Goal: Transaction & Acquisition: Purchase product/service

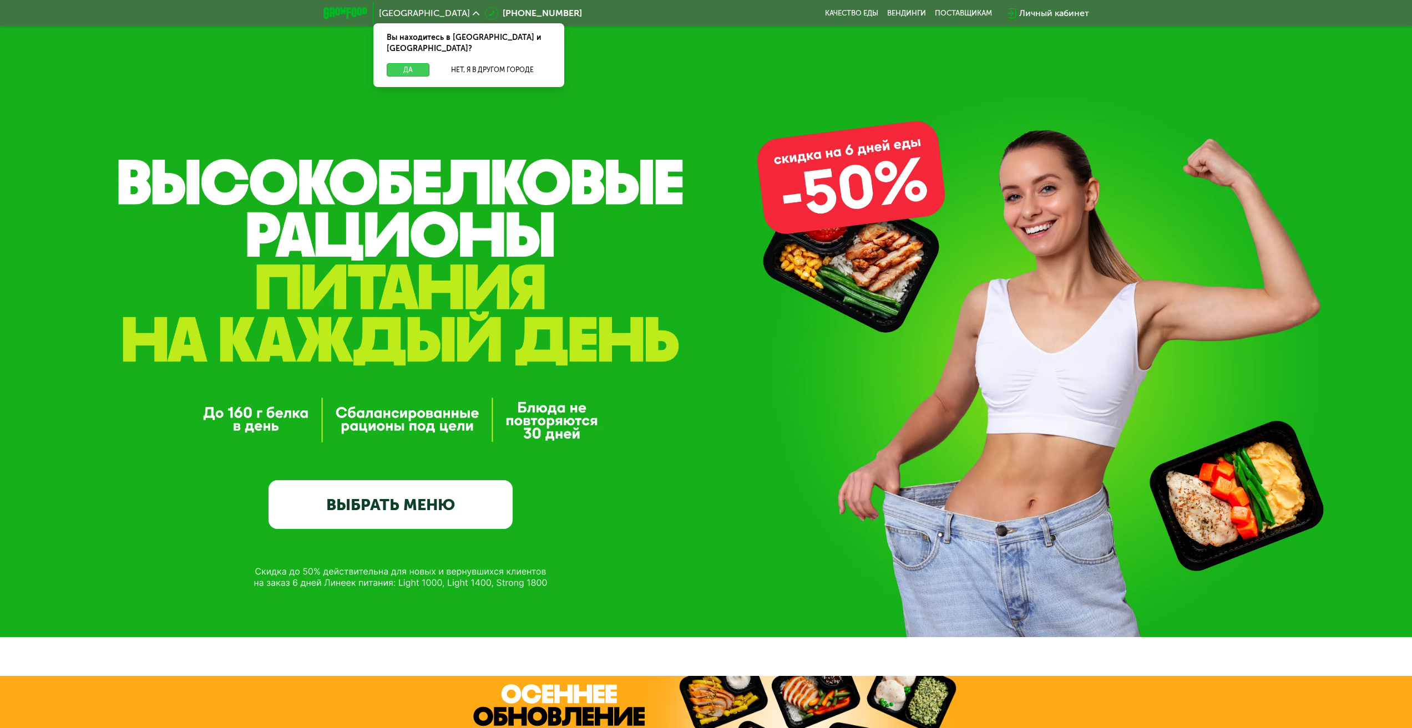
click at [407, 63] on button "Да" at bounding box center [408, 69] width 43 height 13
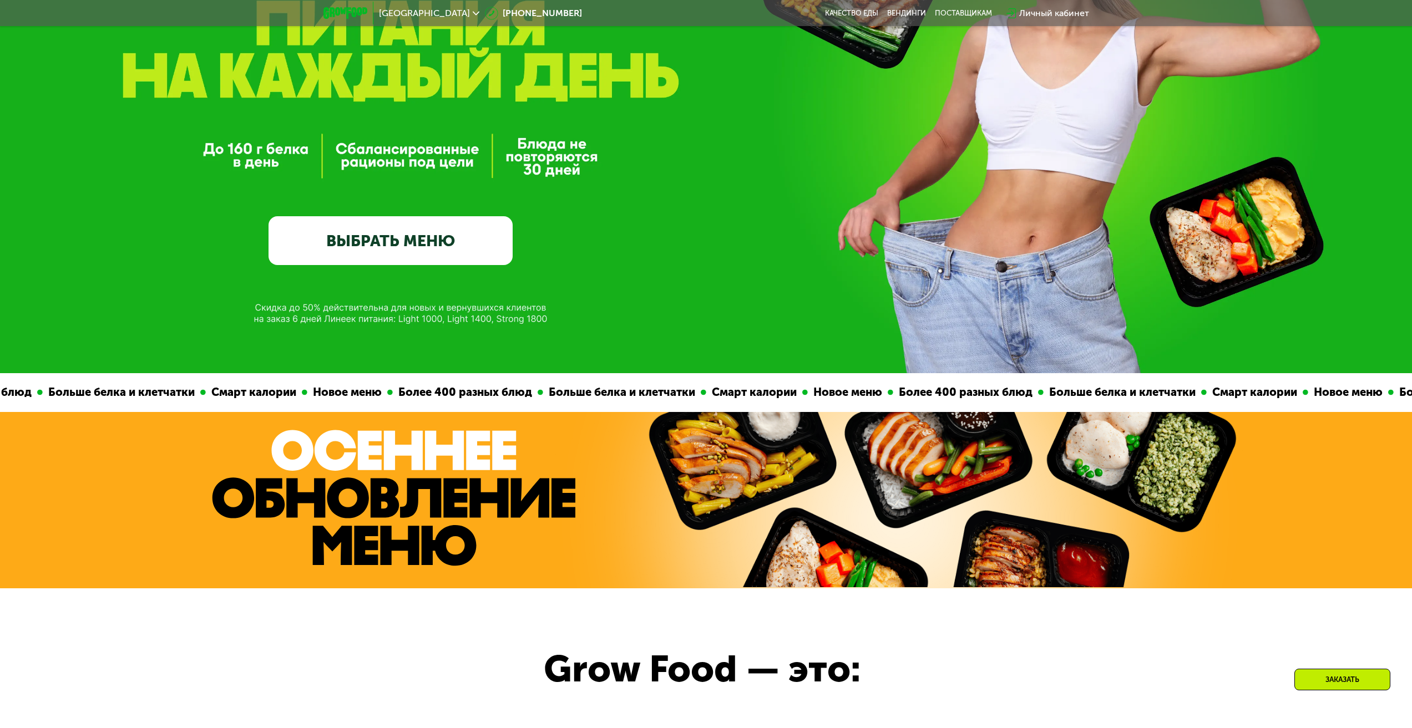
scroll to position [277, 0]
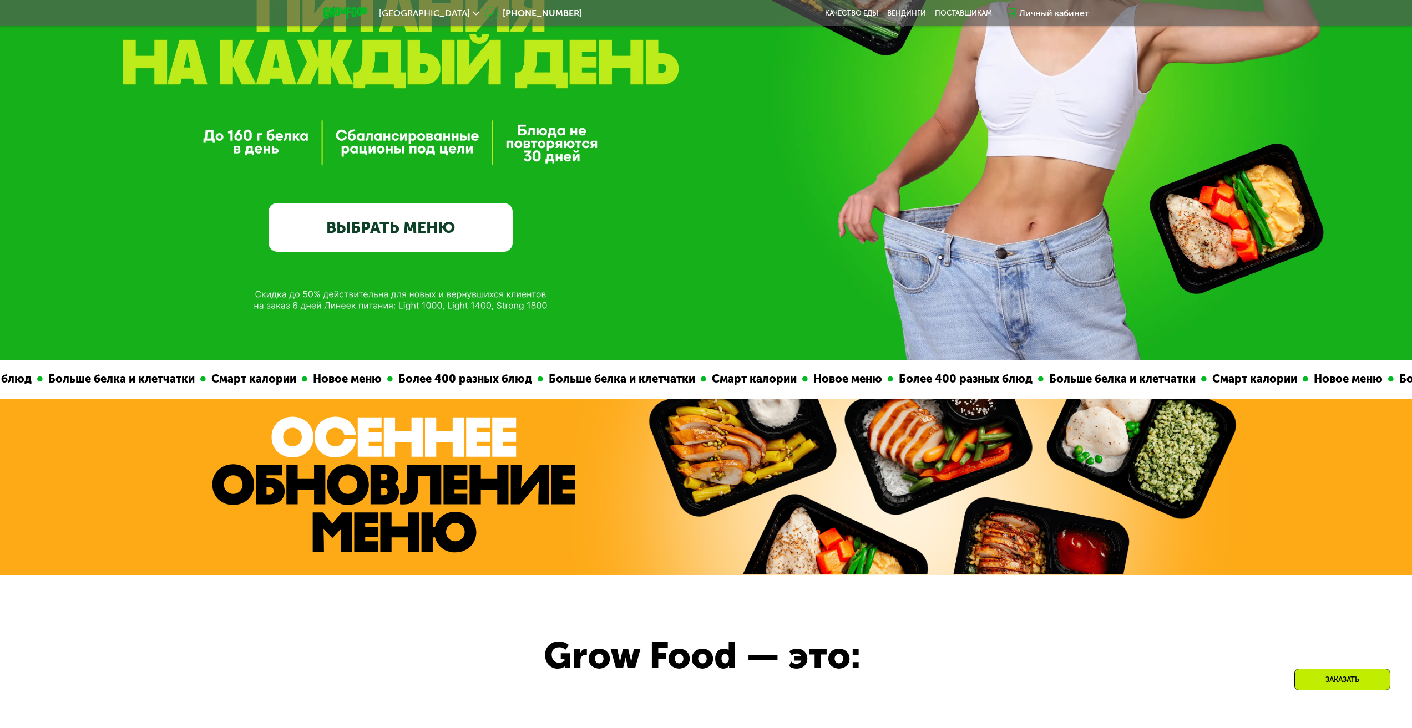
click at [404, 232] on link "ВЫБРАТЬ МЕНЮ" at bounding box center [390, 227] width 244 height 49
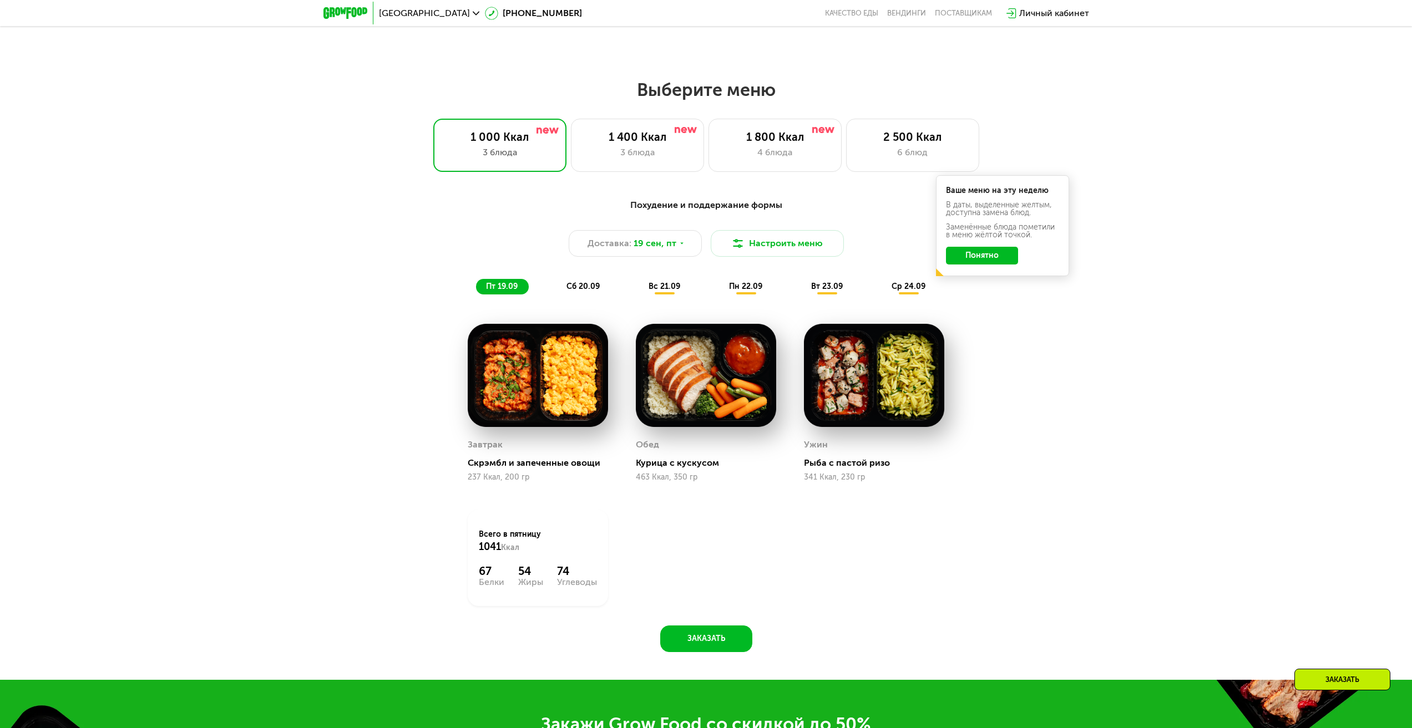
scroll to position [1210, 0]
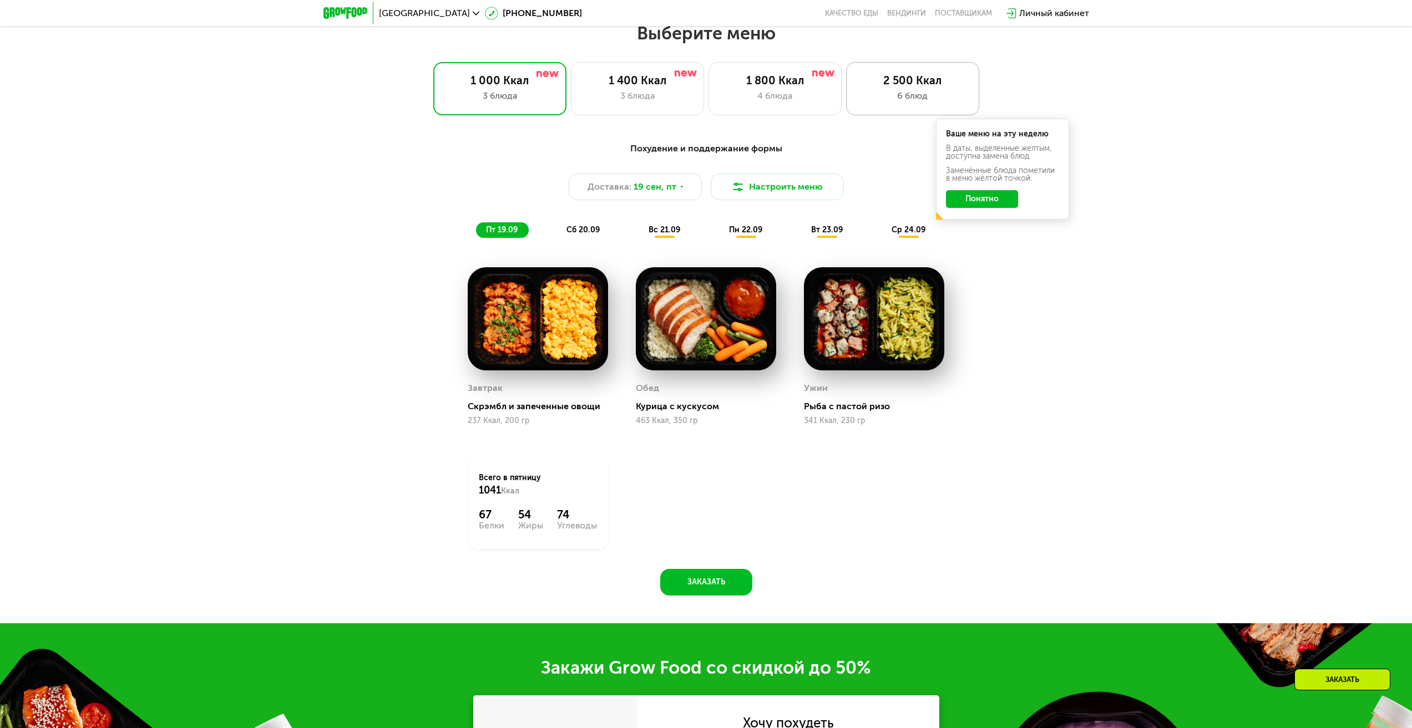
click at [906, 97] on div "6 блюд" at bounding box center [912, 95] width 110 height 13
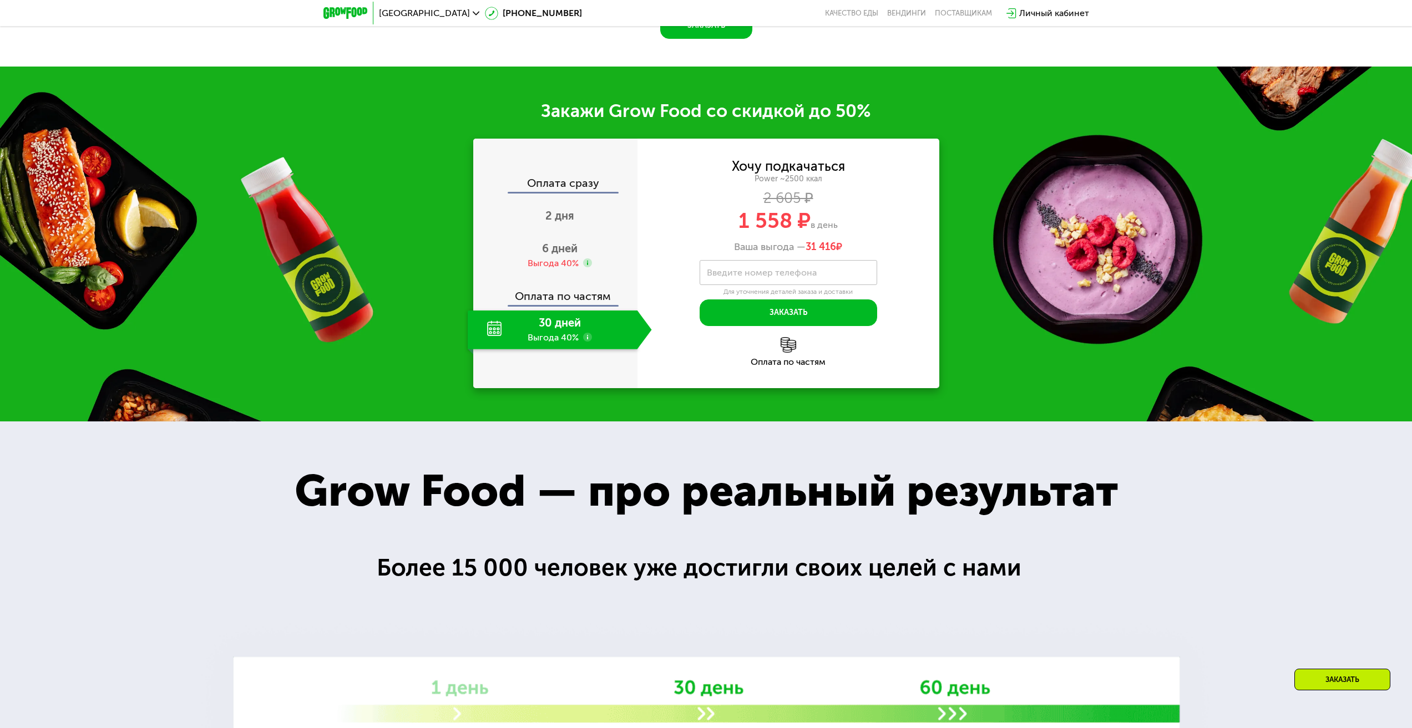
scroll to position [1876, 0]
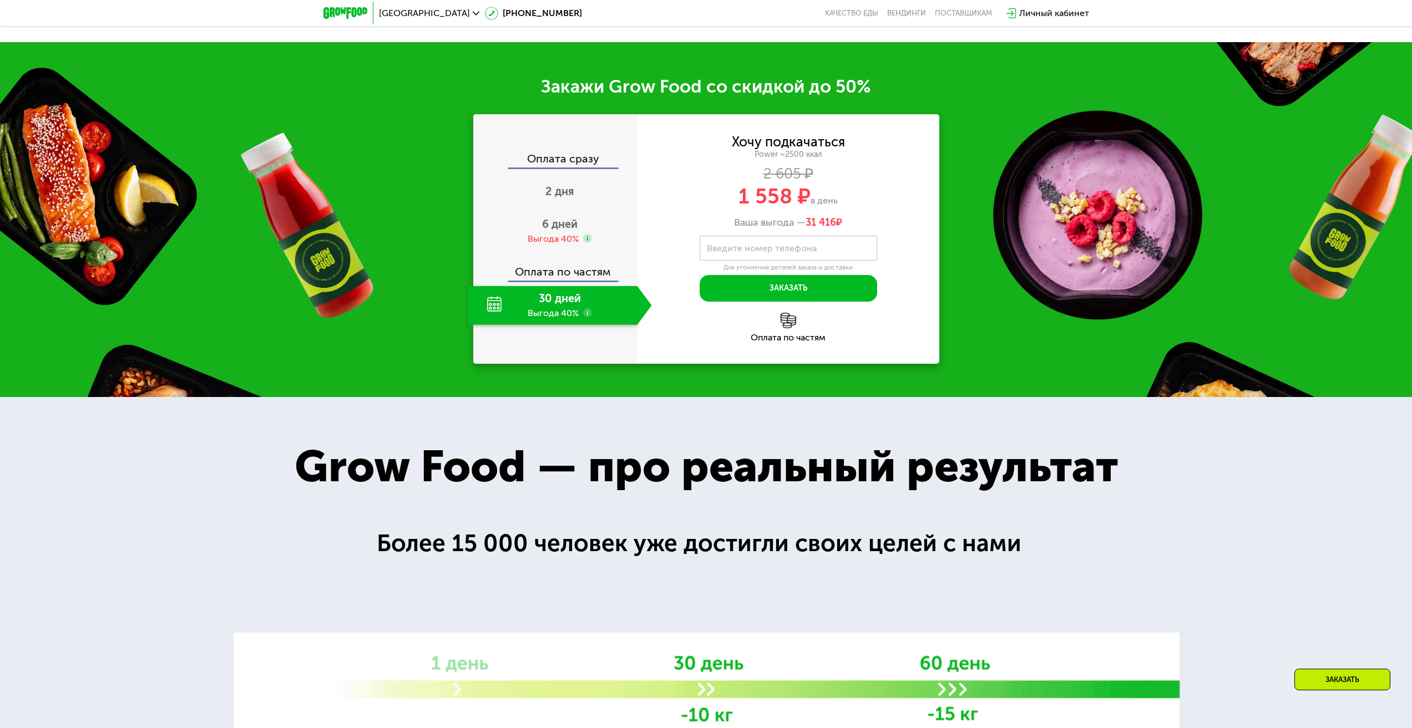
click at [596, 325] on div "30 дней Выгода 40%" at bounding box center [553, 305] width 170 height 39
drag, startPoint x: 855, startPoint y: 338, endPoint x: 791, endPoint y: 336, distance: 63.8
click at [791, 229] on div "Ваша выгода — 31 416 ₽" at bounding box center [788, 223] width 302 height 12
click at [835, 207] on div "1 558 ₽ в день" at bounding box center [788, 196] width 302 height 21
click at [549, 245] on div "Выгода 40%" at bounding box center [552, 239] width 51 height 12
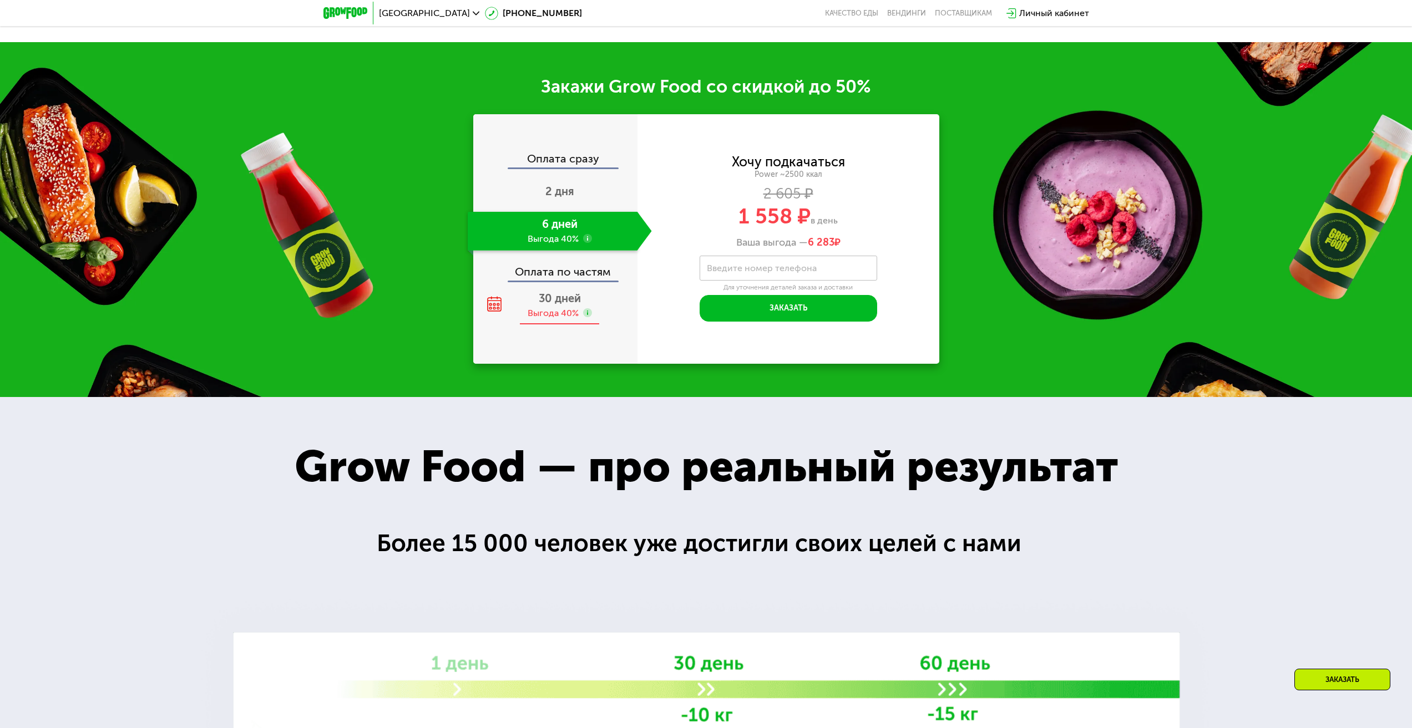
click at [565, 319] on div "Выгода 40%" at bounding box center [552, 313] width 51 height 12
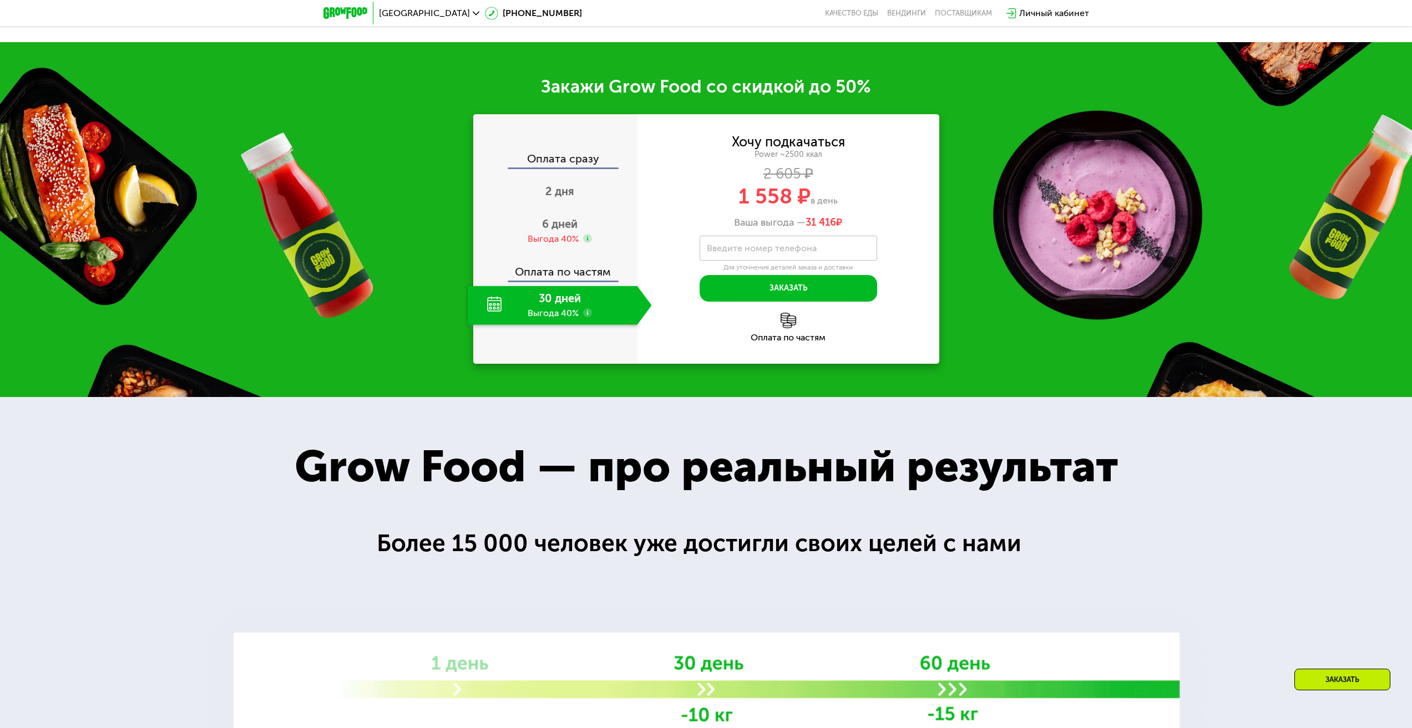
drag, startPoint x: 851, startPoint y: 336, endPoint x: 765, endPoint y: 324, distance: 86.8
click at [769, 229] on div "Хочу подкачаться Power ~2500 ккал 2 605 ₽ 1 558 ₽ в день Ваша выгода — 31 416 ₽" at bounding box center [788, 182] width 302 height 93
click at [741, 229] on div "Хочу подкачаться Power ~2500 ккал 2 605 ₽ 1 558 ₽ в день Ваша выгода — 31 416 ₽" at bounding box center [788, 182] width 302 height 93
